Goal: Communication & Community: Answer question/provide support

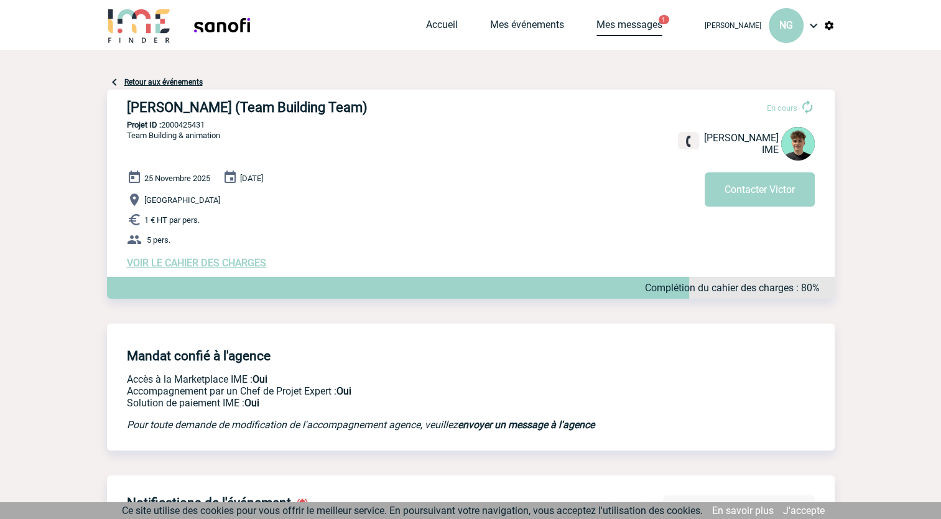
click at [637, 28] on link "Mes messages" at bounding box center [629, 27] width 66 height 17
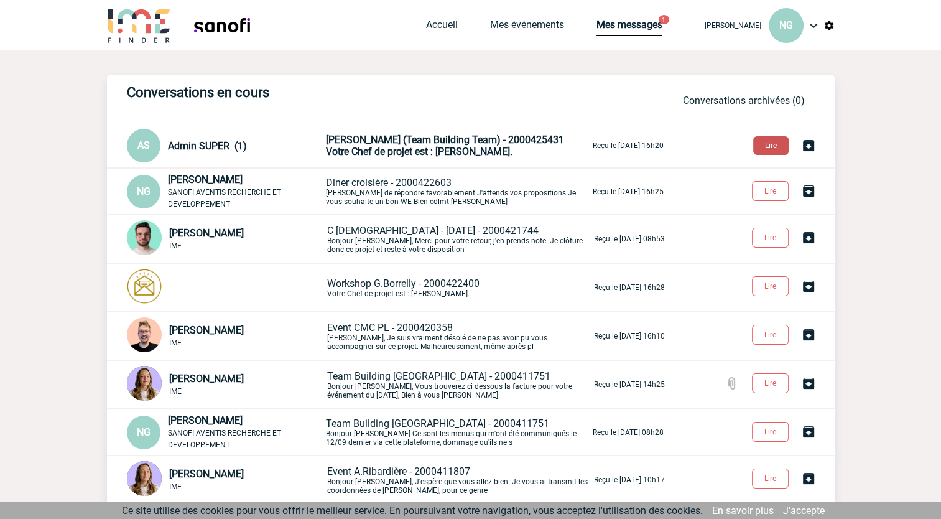
click at [772, 142] on button "Lire" at bounding box center [770, 145] width 35 height 19
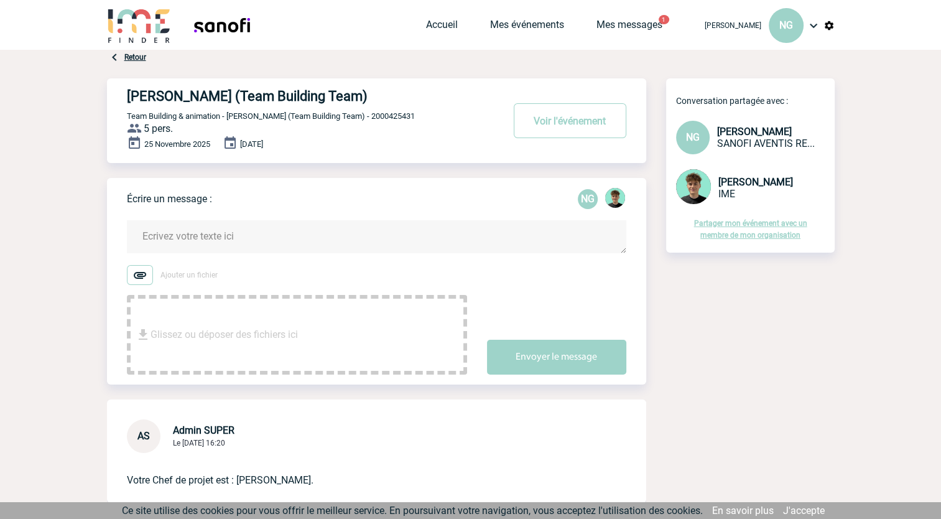
click at [171, 235] on textarea at bounding box center [376, 236] width 499 height 33
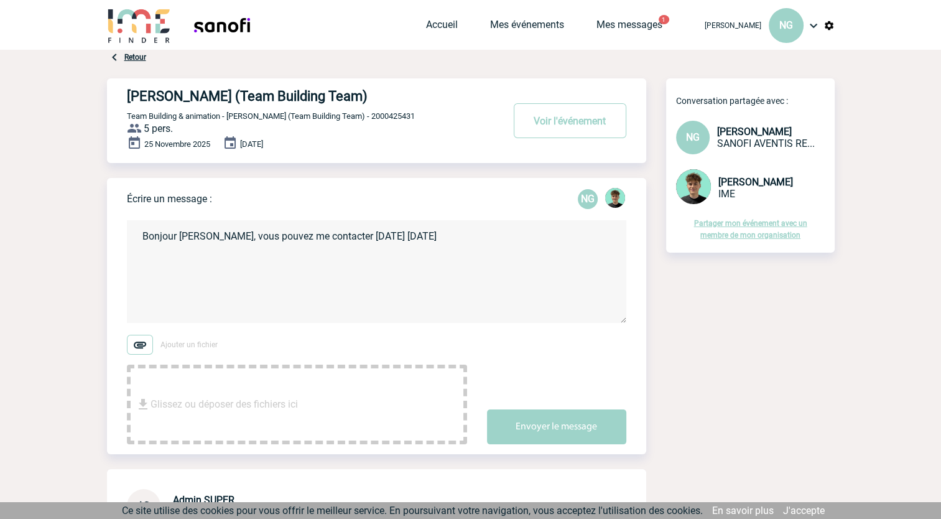
click at [364, 236] on textarea "Bonjour Victor, vous pouvez me contacter demain jeudi" at bounding box center [376, 271] width 499 height 103
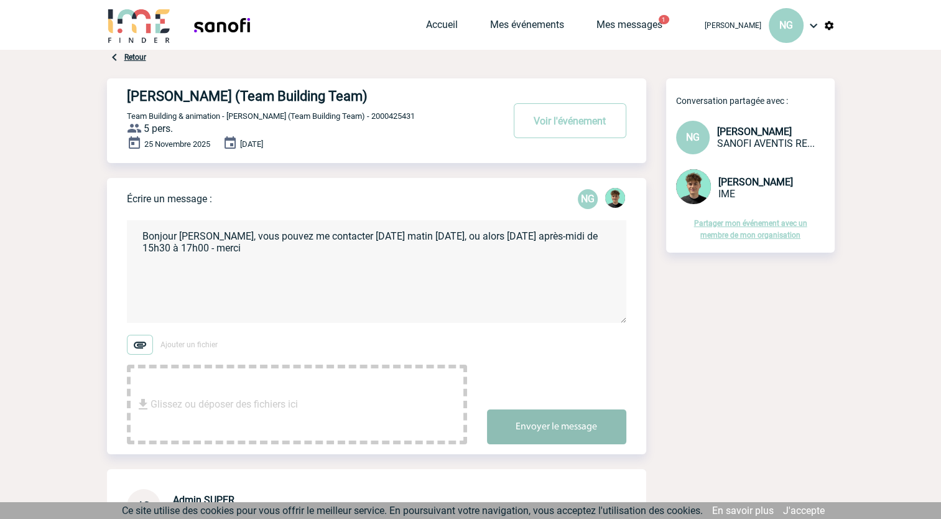
type textarea "Bonjour [PERSON_NAME], vous pouvez me contacter [DATE] matin [DATE], ou alors […"
click at [548, 425] on button "Envoyer le message" at bounding box center [556, 426] width 139 height 35
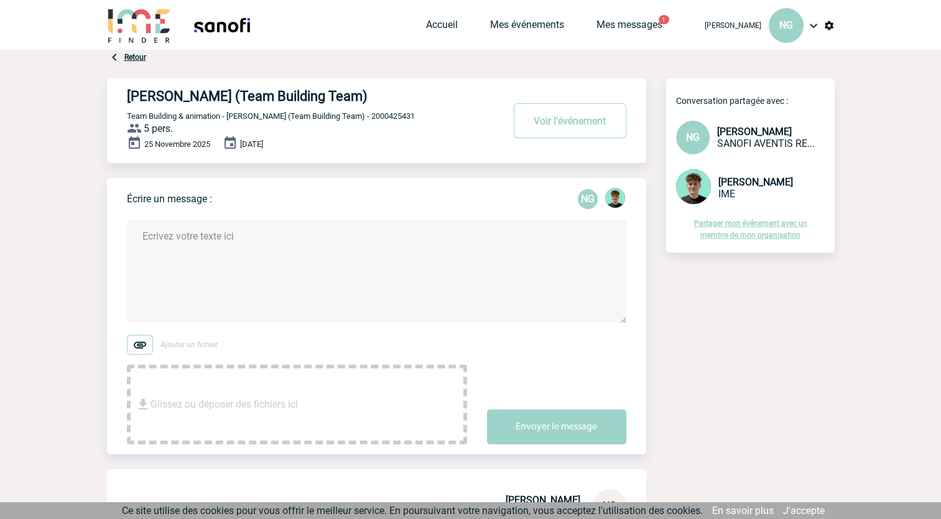
click at [594, 16] on div "Accueil Mes événements Mes messages 1 Projet, client Projet, client" at bounding box center [559, 25] width 266 height 50
click at [611, 23] on link "Mes messages" at bounding box center [629, 27] width 66 height 17
